Goal: Information Seeking & Learning: Learn about a topic

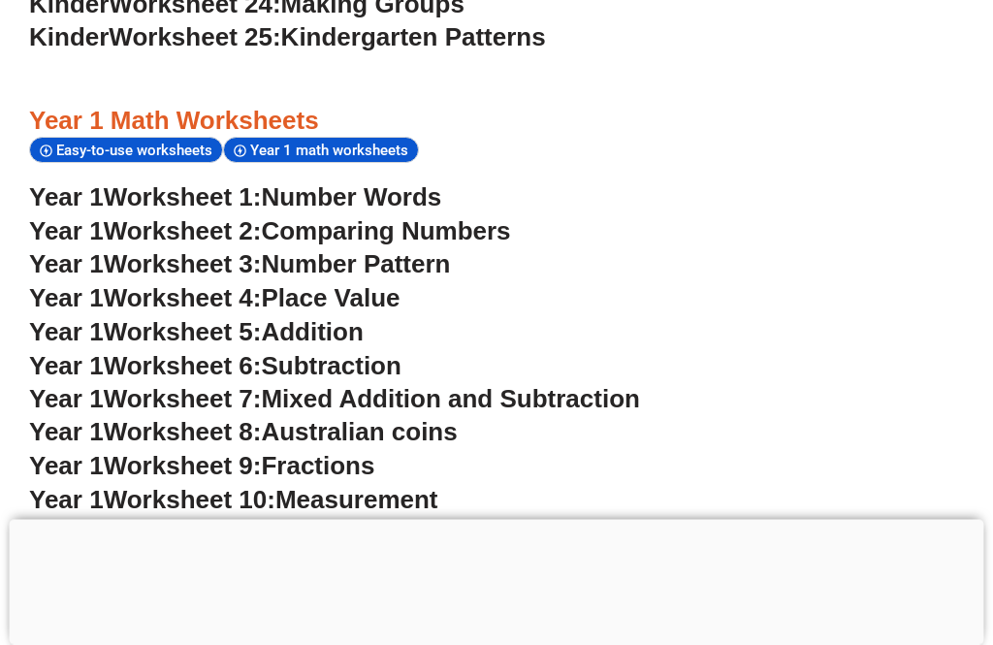
scroll to position [1745, 0]
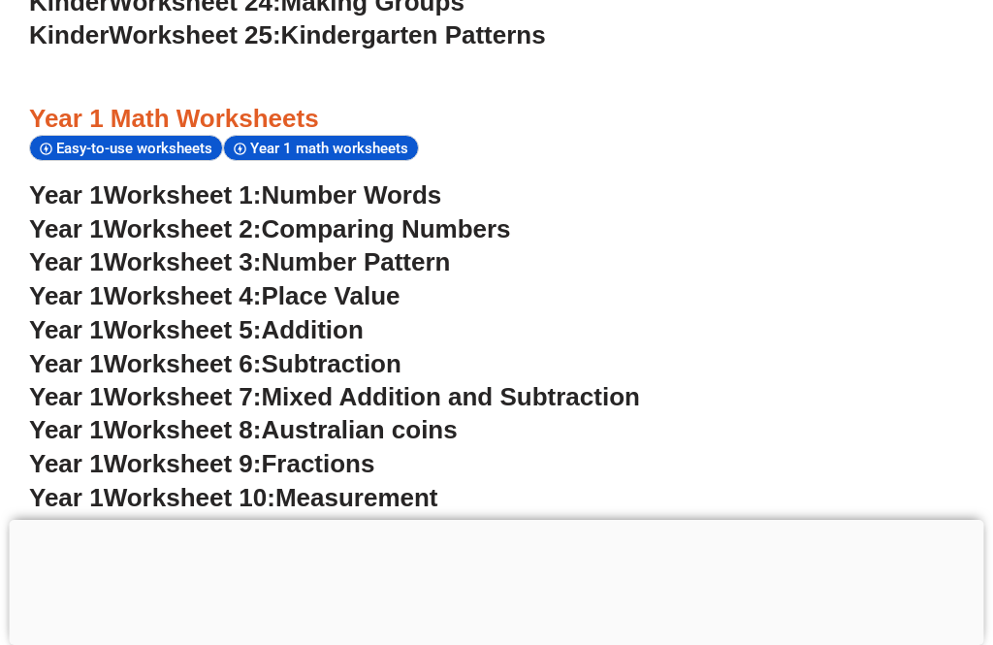
click at [457, 415] on span "Australian coins" at bounding box center [359, 429] width 196 height 29
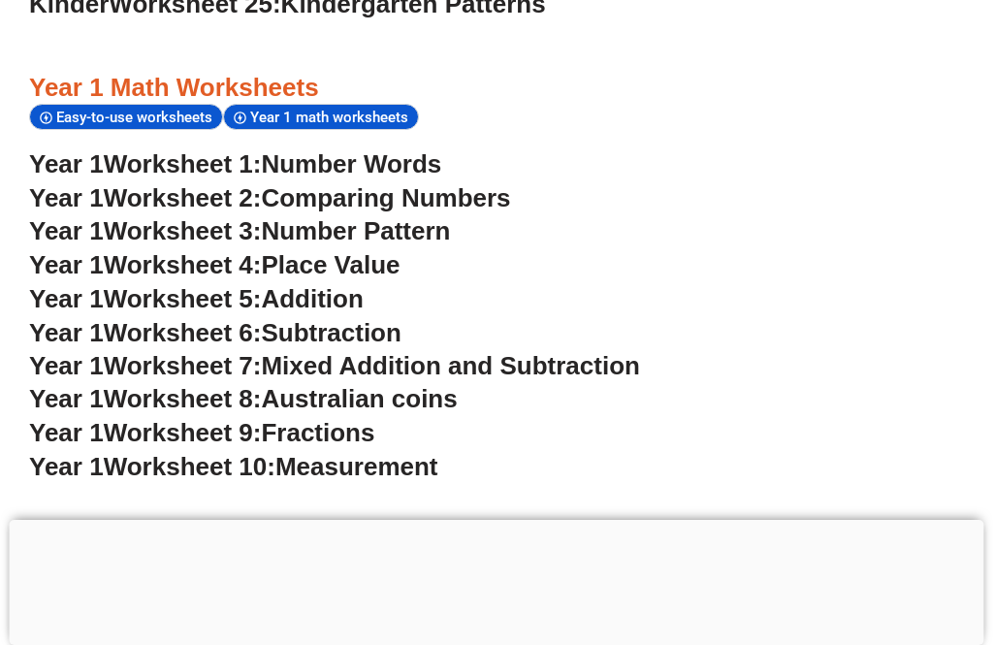
click at [326, 418] on span "Fractions" at bounding box center [317, 432] width 113 height 29
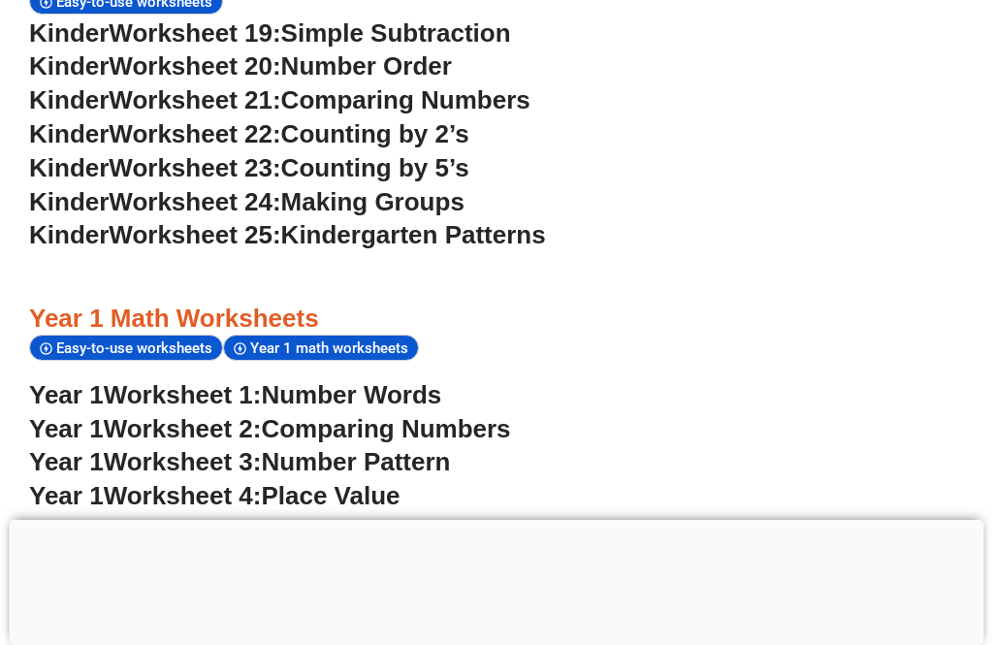
scroll to position [1546, 0]
click at [388, 187] on span "Making Groups" at bounding box center [372, 201] width 183 height 29
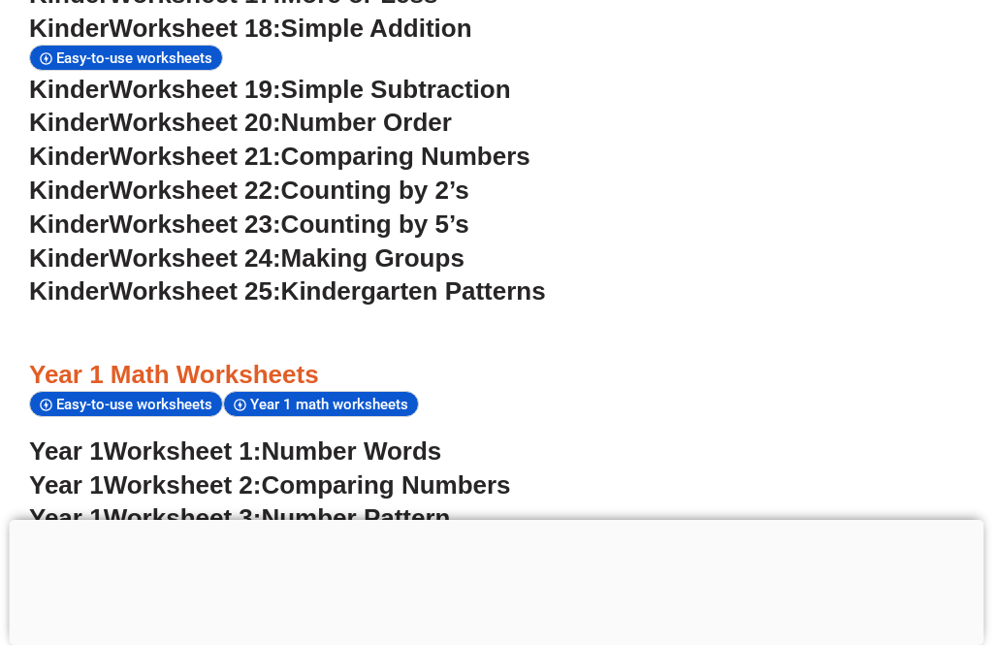
scroll to position [1482, 0]
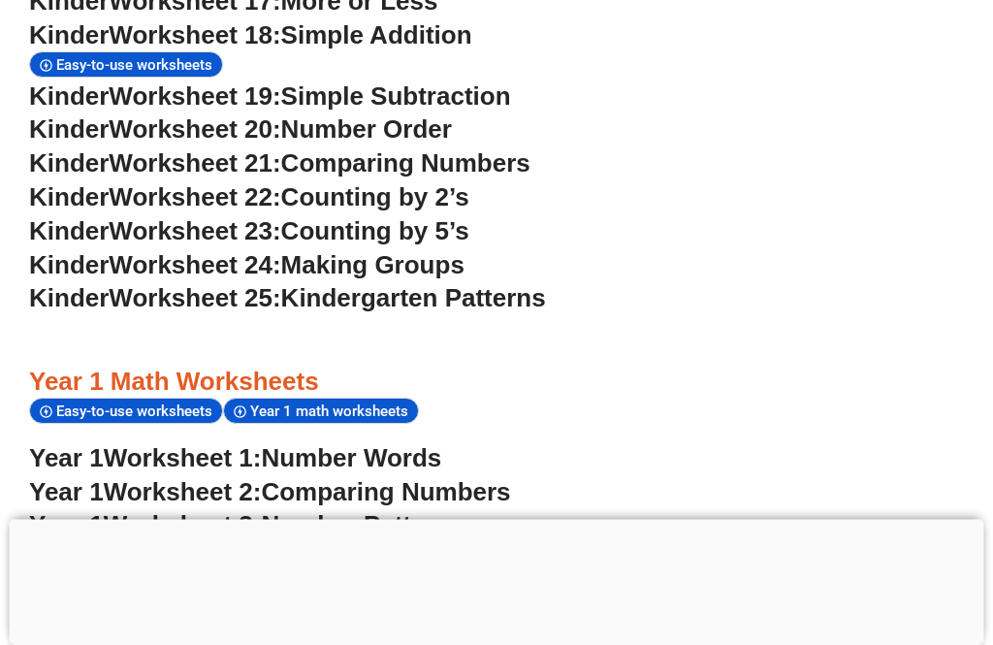
click at [431, 251] on span "Making Groups" at bounding box center [372, 265] width 183 height 29
click at [261, 251] on span "Worksheet 24:" at bounding box center [195, 265] width 172 height 29
click at [228, 284] on span "Worksheet 25:" at bounding box center [195, 298] width 172 height 29
click at [452, 251] on span "Making Groups" at bounding box center [372, 265] width 183 height 29
click at [464, 251] on span "Making Groups" at bounding box center [372, 265] width 183 height 29
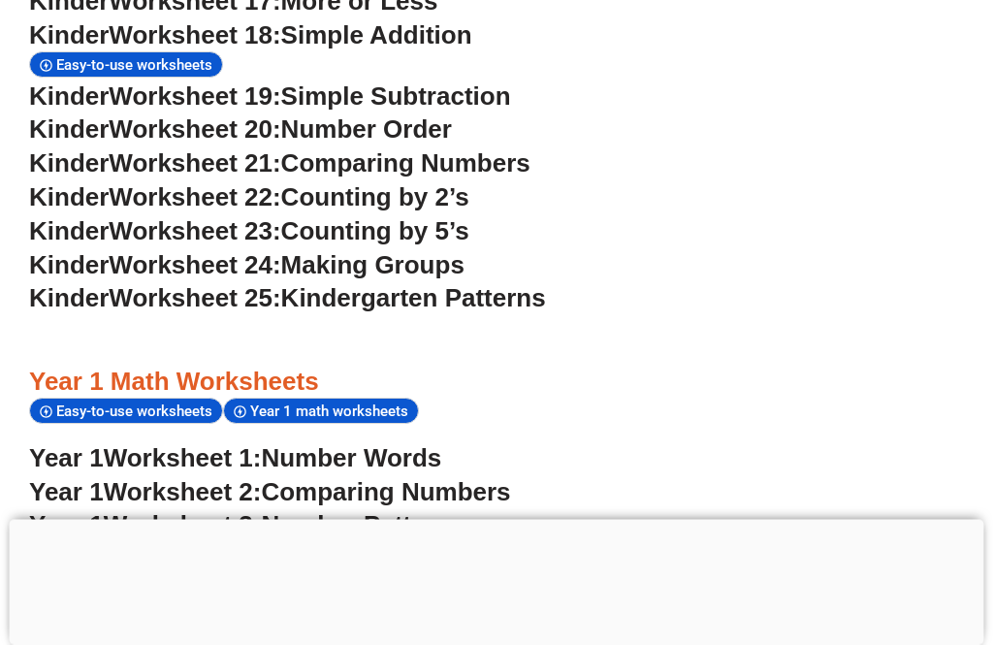
click at [457, 217] on span "Counting by 5’s" at bounding box center [375, 231] width 188 height 29
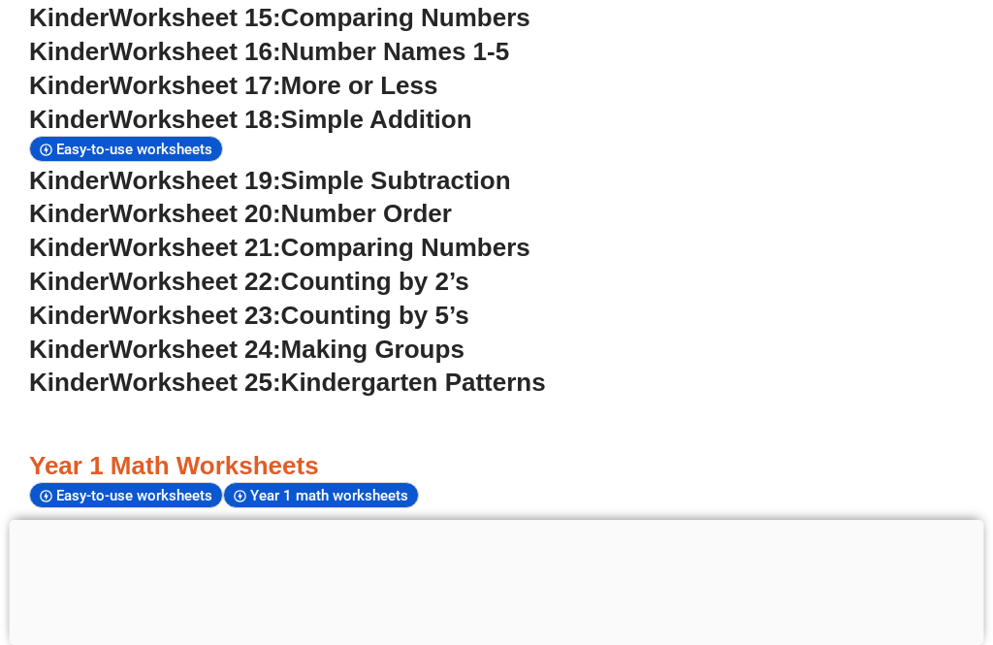
scroll to position [1402, 0]
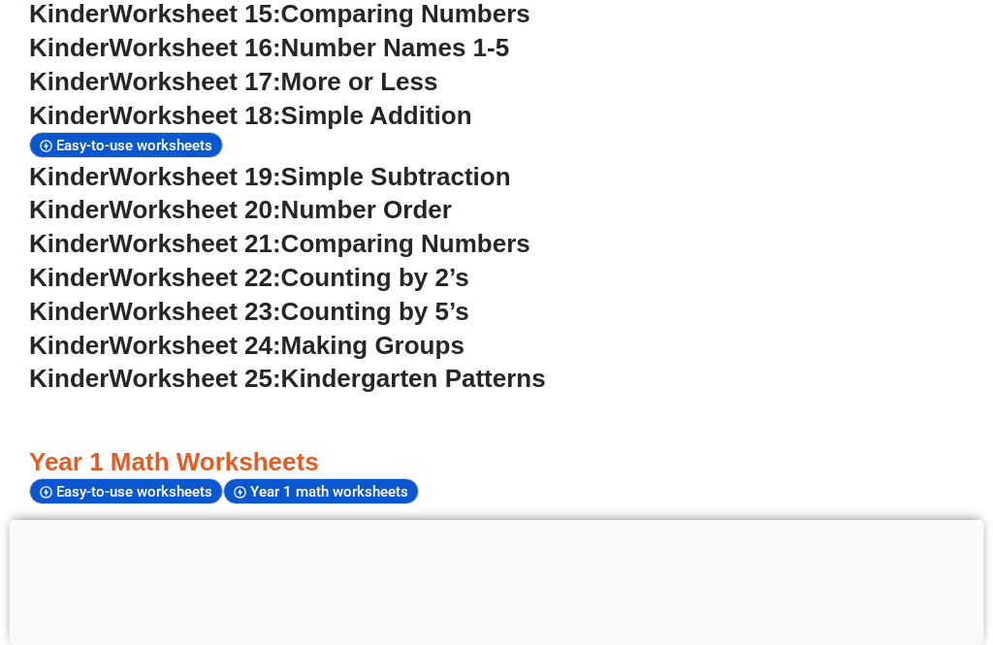
click at [451, 331] on span "Making Groups" at bounding box center [372, 345] width 183 height 29
click at [464, 331] on span "Making Groups" at bounding box center [372, 345] width 183 height 29
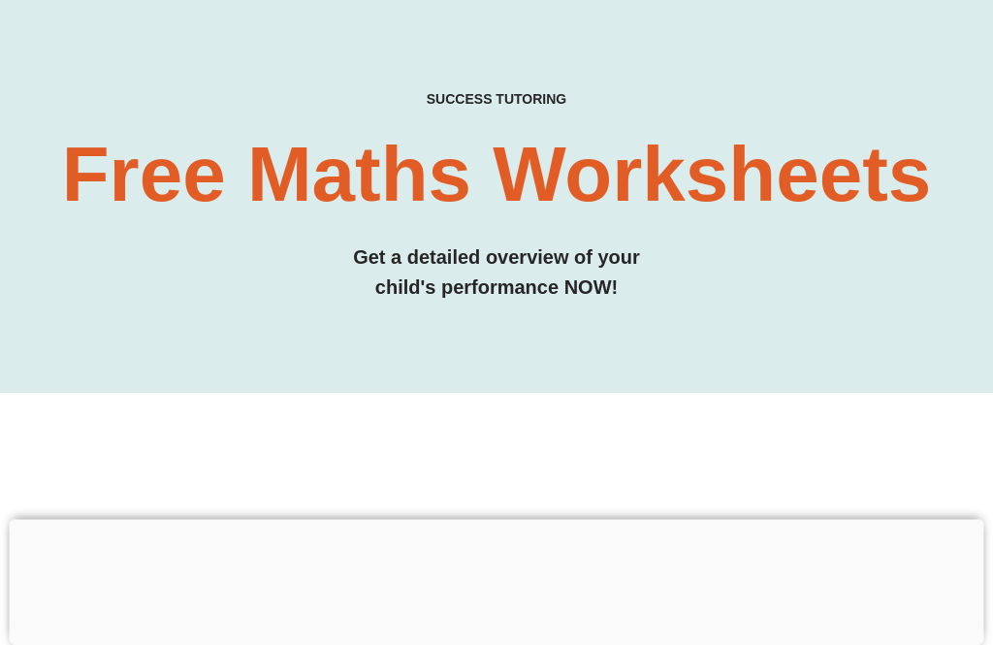
scroll to position [80, 0]
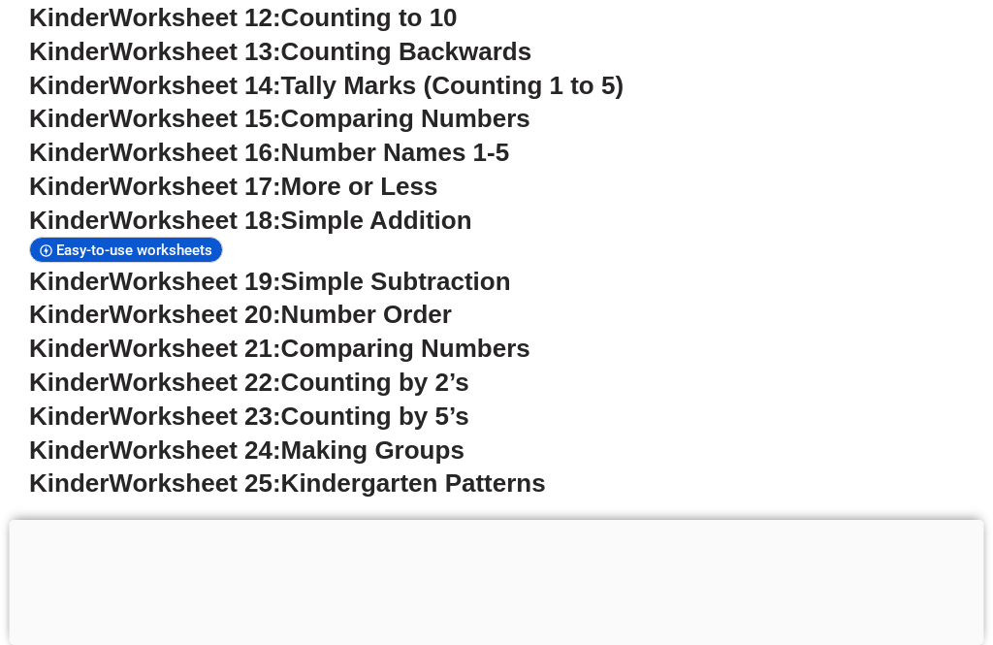
scroll to position [1330, 0]
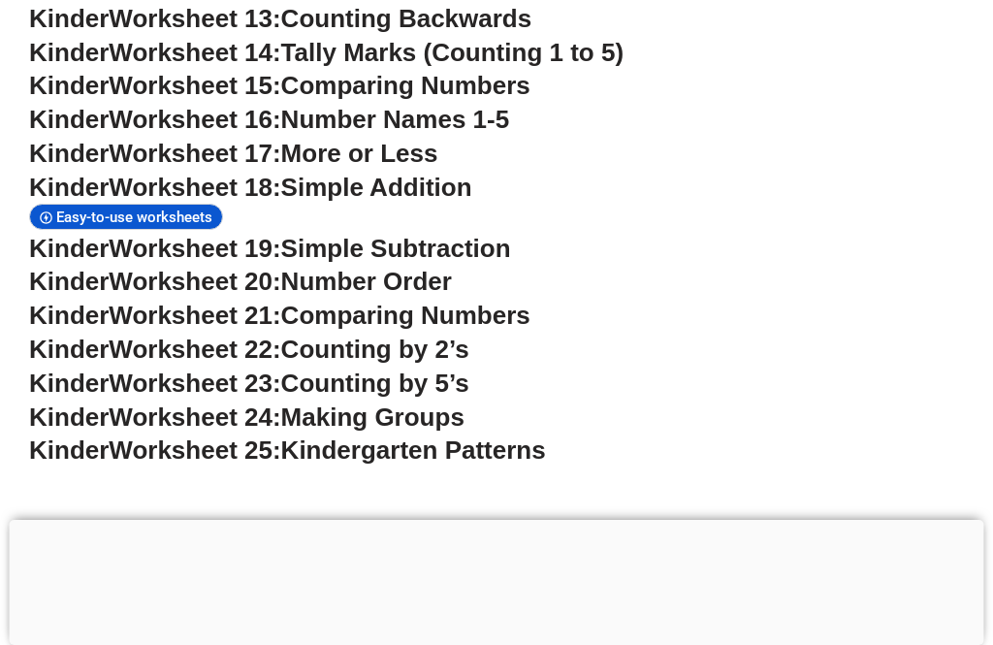
click at [469, 368] on span "Counting by 5’s" at bounding box center [375, 382] width 188 height 29
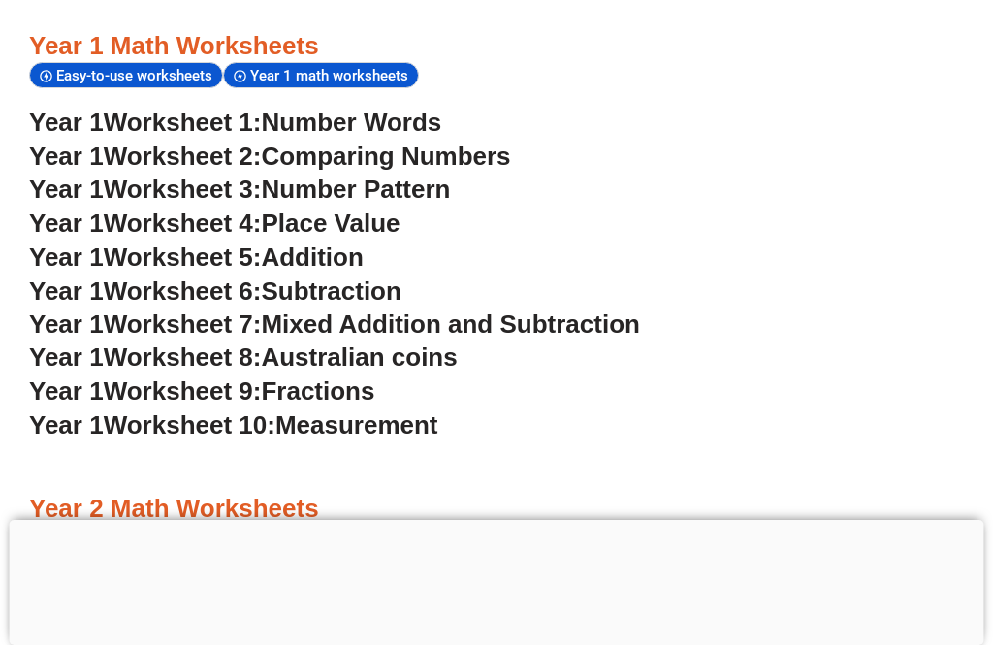
scroll to position [1818, 0]
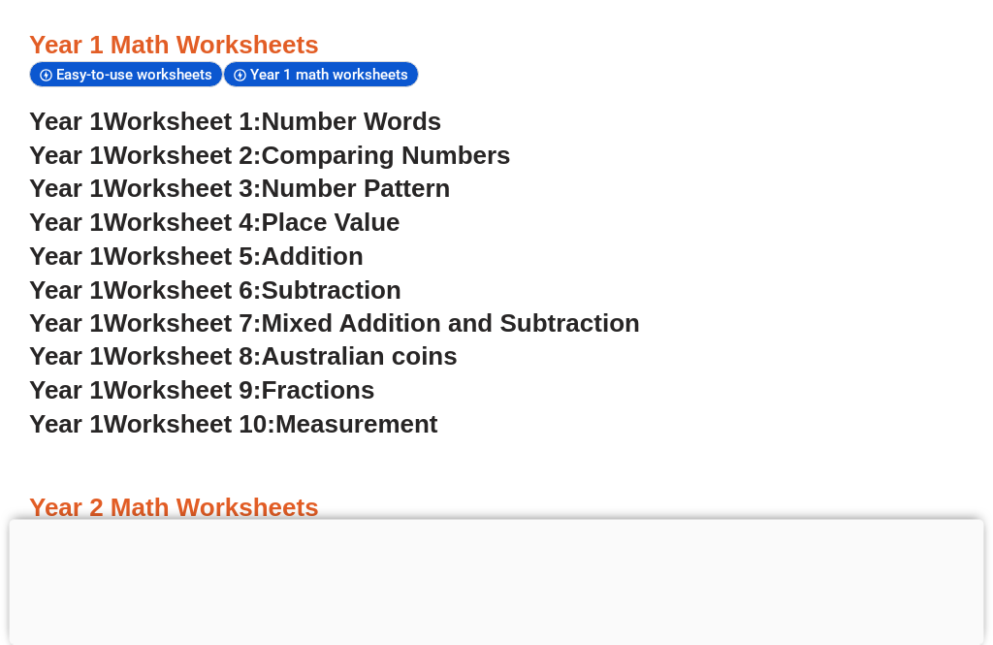
click at [438, 410] on span "Measurement" at bounding box center [356, 424] width 163 height 29
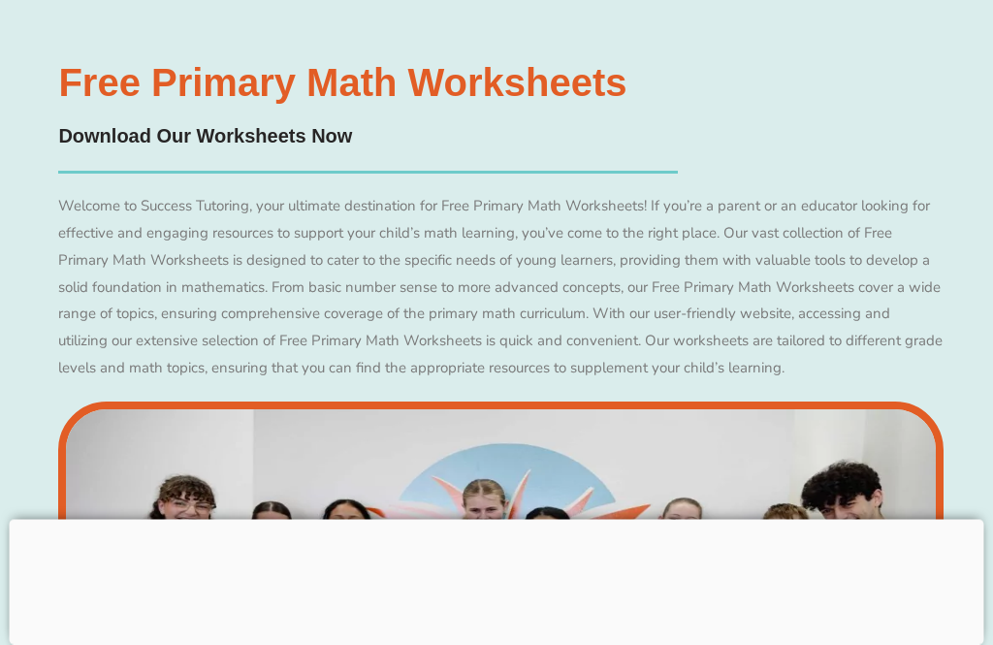
scroll to position [13601, 0]
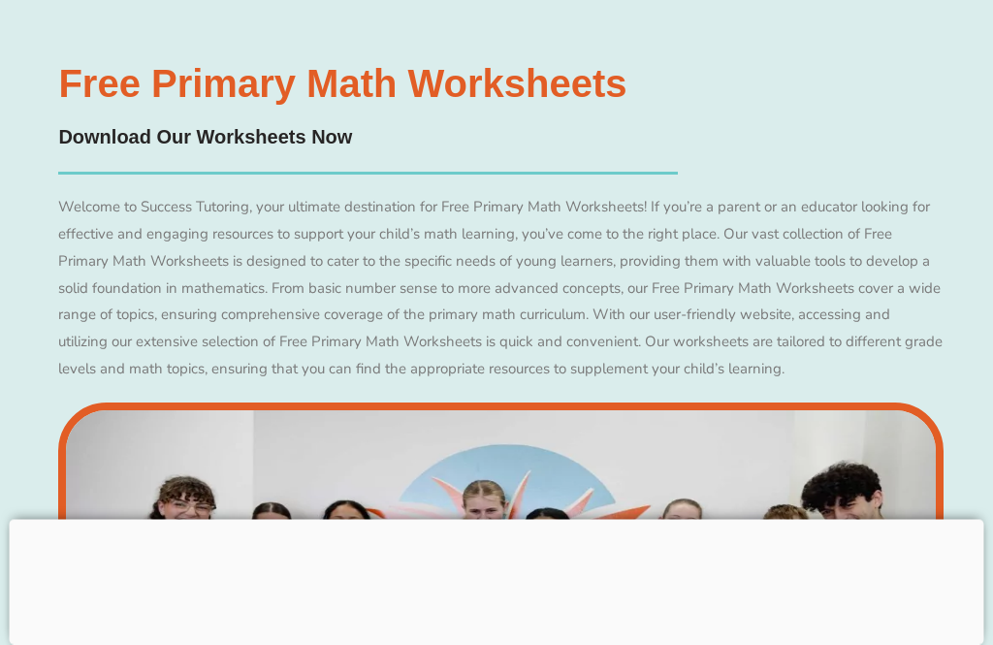
click at [874, 423] on img at bounding box center [500, 645] width 884 height 485
click at [924, 403] on img at bounding box center [500, 645] width 884 height 485
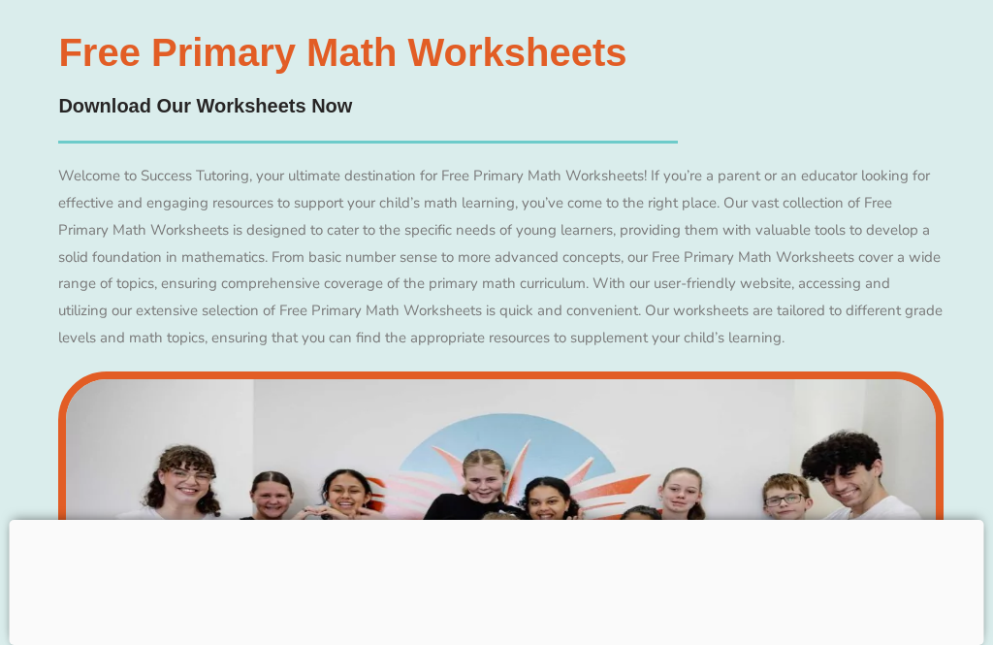
click at [211, 371] on img at bounding box center [500, 613] width 884 height 485
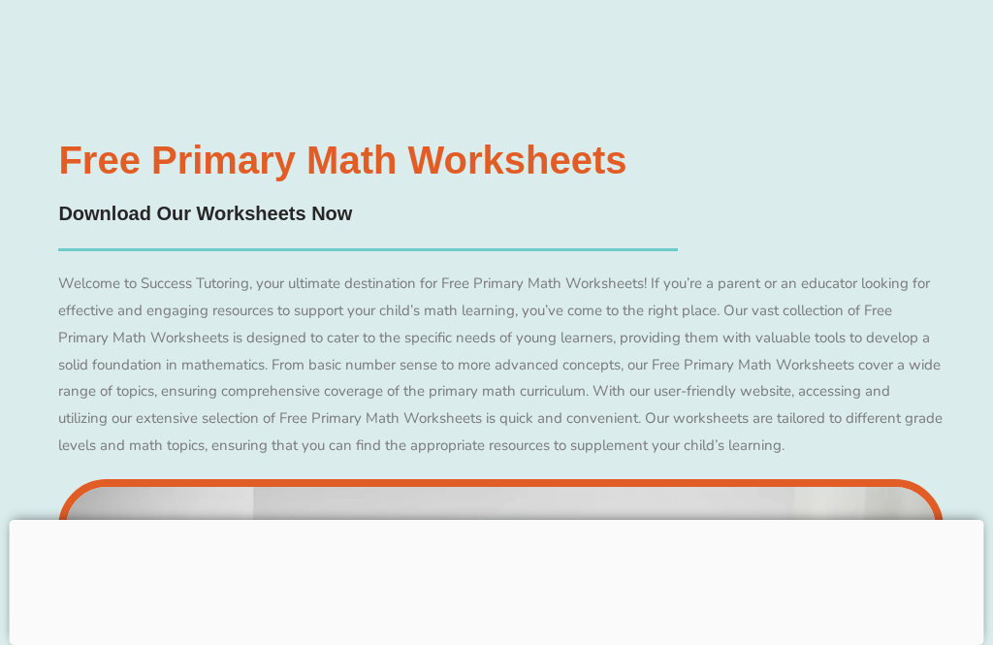
scroll to position [15133, 0]
